Goal: Task Accomplishment & Management: Complete application form

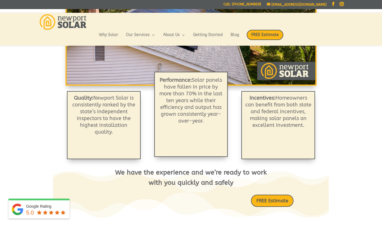
scroll to position [146, 0]
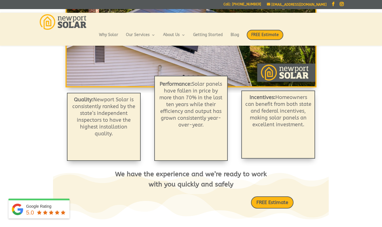
click at [291, 107] on p "Incentives: Homeowners can benefit from both state and federal incentives, maki…" at bounding box center [278, 111] width 67 height 34
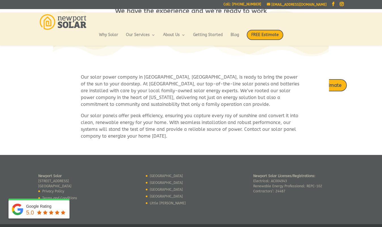
scroll to position [309, 0]
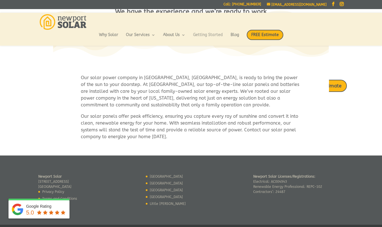
click at [214, 33] on link "Getting Started" at bounding box center [208, 38] width 30 height 10
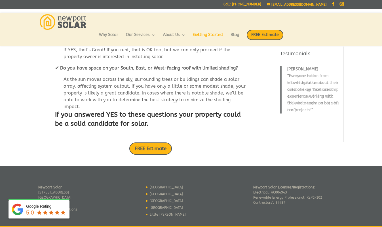
scroll to position [85, 0]
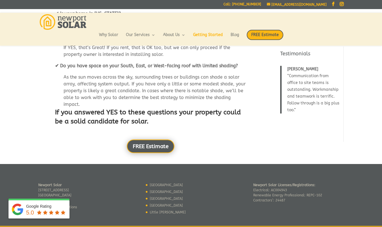
click at [147, 153] on link "FREE Estimate" at bounding box center [151, 146] width 48 height 14
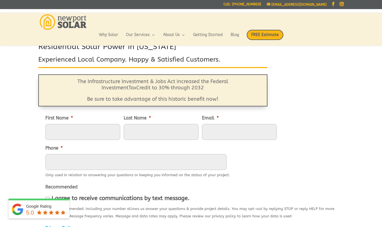
scroll to position [23, 0]
type input "Zach"
type input "Mueller"
type input "zvbmueller@gmail.com"
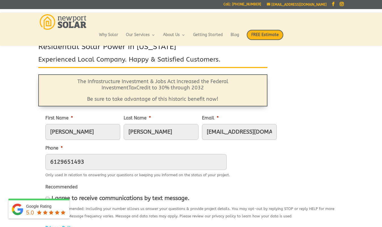
type input "(612) 965-1493"
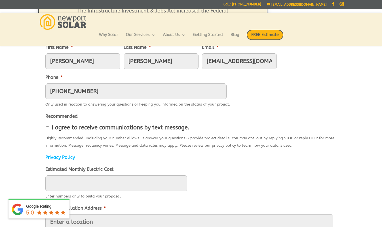
scroll to position [94, 0]
click at [50, 130] on li "I agree to receive communications by text message." at bounding box center [191, 127] width 293 height 11
click at [48, 129] on input "I agree to receive communications by text message." at bounding box center [48, 128] width 4 height 4
checkbox input "true"
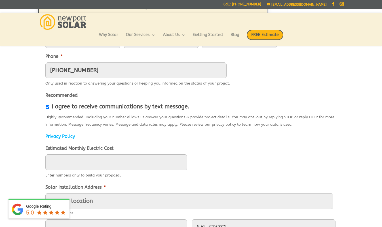
scroll to position [117, 0]
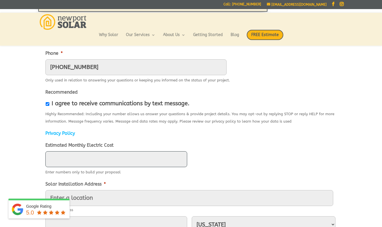
type input "____"
click at [64, 162] on input "____" at bounding box center [116, 159] width 142 height 16
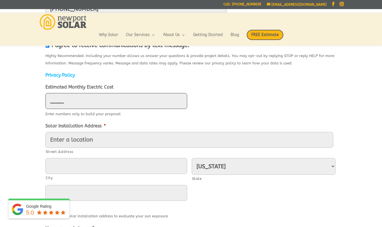
scroll to position [177, 0]
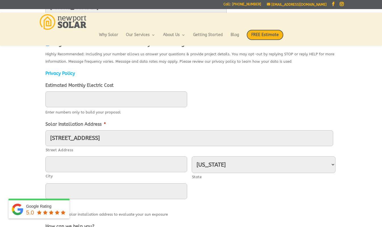
type input "92 Van Zandt Avenue"
type input "[GEOGRAPHIC_DATA]"
type input "02840"
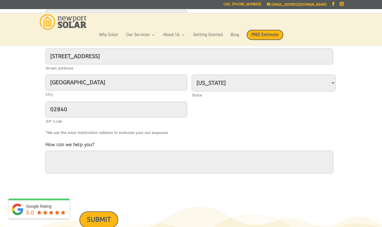
scroll to position [262, 0]
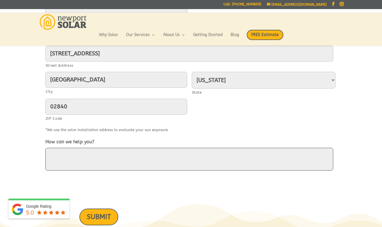
click at [77, 158] on textarea "How can we help you?" at bounding box center [189, 159] width 288 height 23
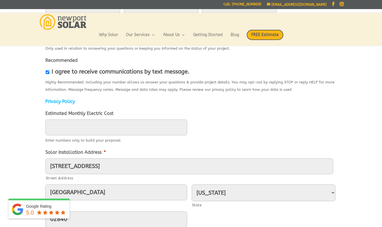
scroll to position [148, 0]
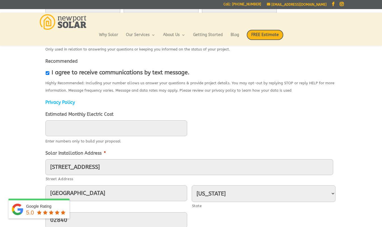
type textarea "I'd like an estimate to install a solar array on my house."
click at [76, 128] on input "____" at bounding box center [116, 128] width 142 height 16
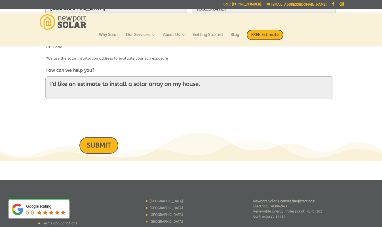
scroll to position [334, 0]
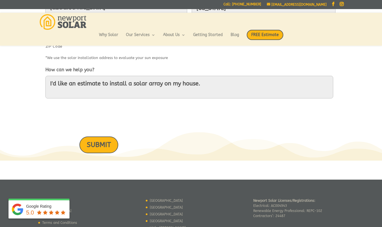
type input "150"
click at [99, 145] on input "SUBMIT" at bounding box center [98, 144] width 39 height 17
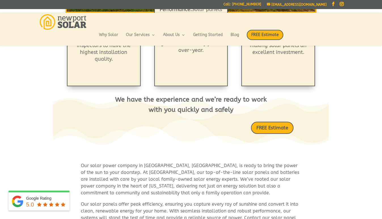
scroll to position [130, 0]
